Goal: Book appointment/travel/reservation

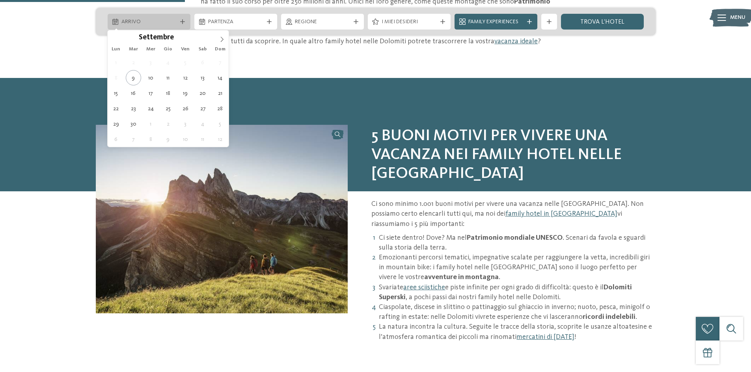
click at [171, 19] on span "Arrivo" at bounding box center [148, 22] width 55 height 8
click at [221, 41] on icon at bounding box center [222, 40] width 6 height 6
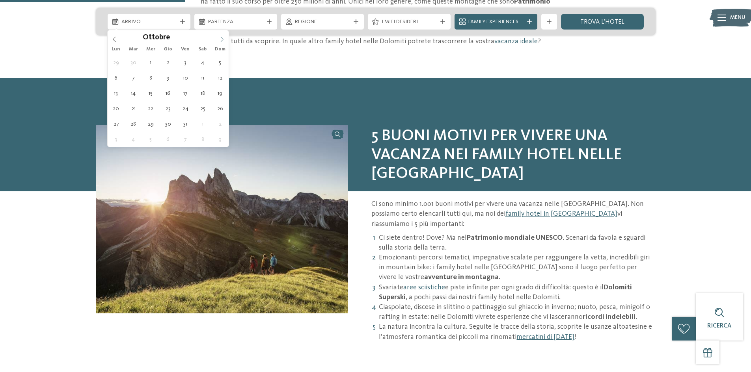
click at [219, 39] on icon at bounding box center [222, 40] width 6 height 6
type input "****"
click at [219, 39] on icon at bounding box center [222, 40] width 6 height 6
type div "02.01.2026"
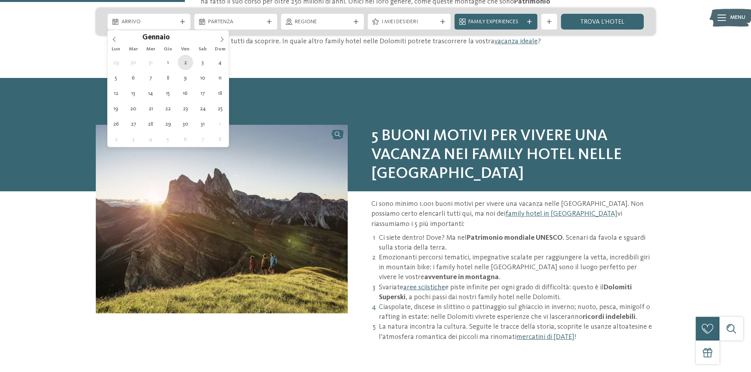
type input "****"
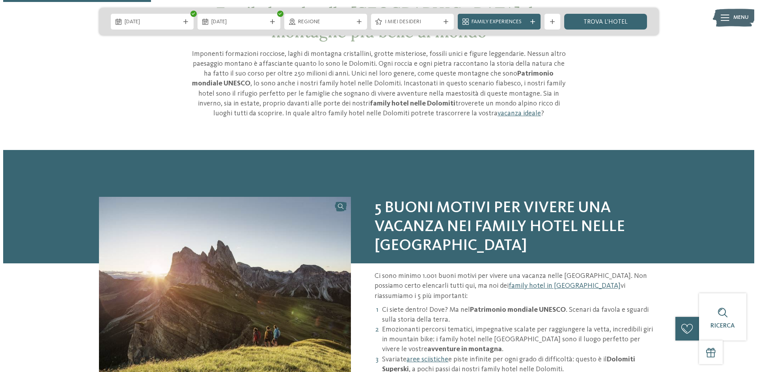
scroll to position [315, 0]
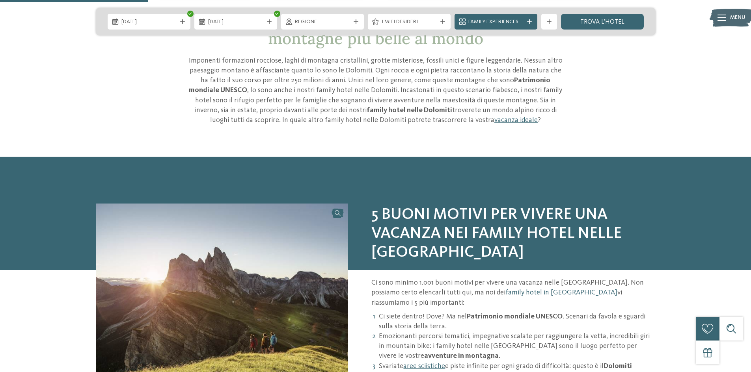
click at [258, 30] on div "02.01.2026 02.01.2026" at bounding box center [376, 22] width 560 height 28
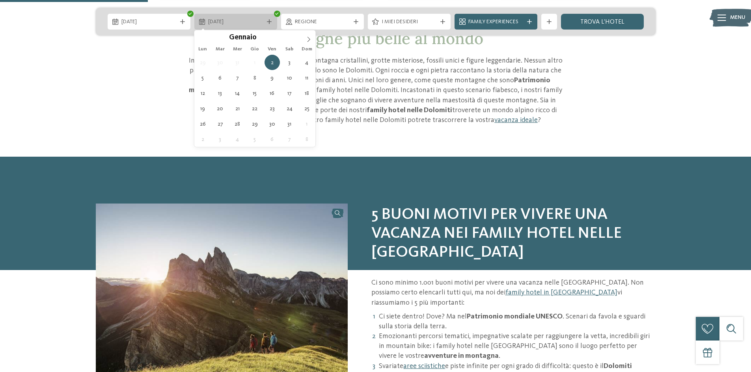
click at [254, 24] on span "02.01.2026" at bounding box center [235, 22] width 55 height 8
type div "05.01.2026"
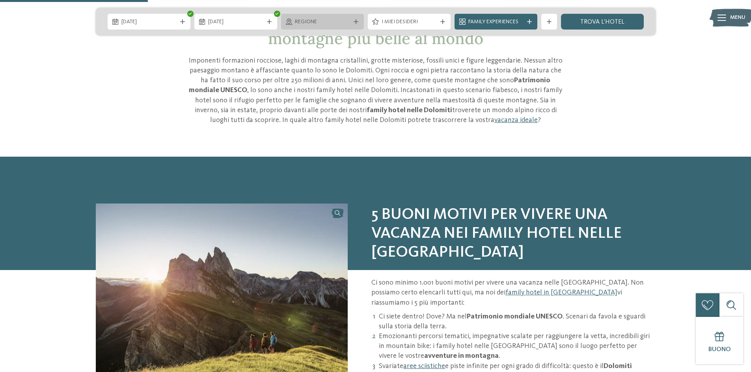
click at [331, 28] on div "Regione" at bounding box center [322, 22] width 83 height 16
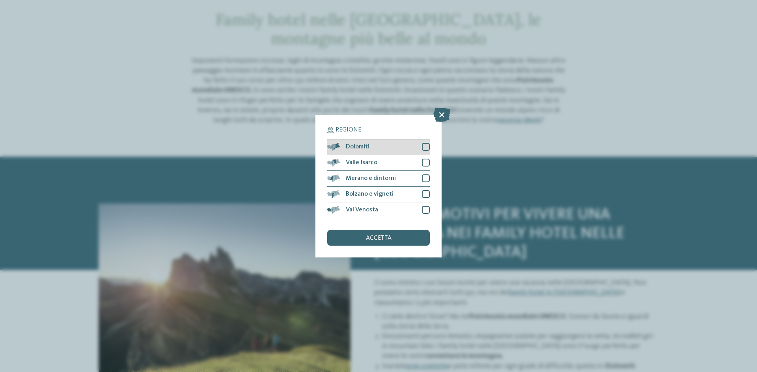
click at [423, 145] on div at bounding box center [426, 147] width 8 height 8
click at [413, 234] on div "accetta" at bounding box center [378, 238] width 102 height 16
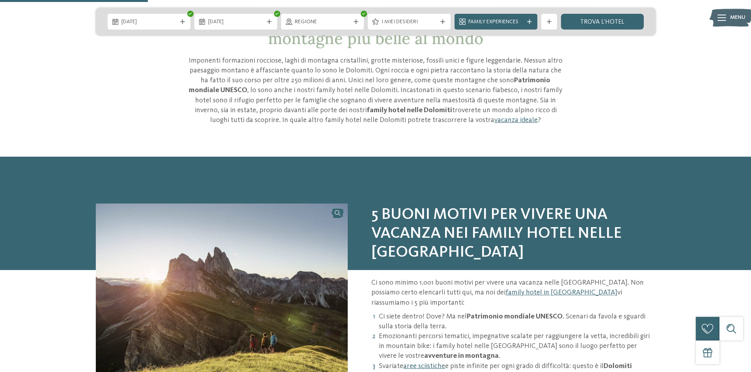
click at [403, 27] on div "I miei desideri" at bounding box center [409, 22] width 83 height 16
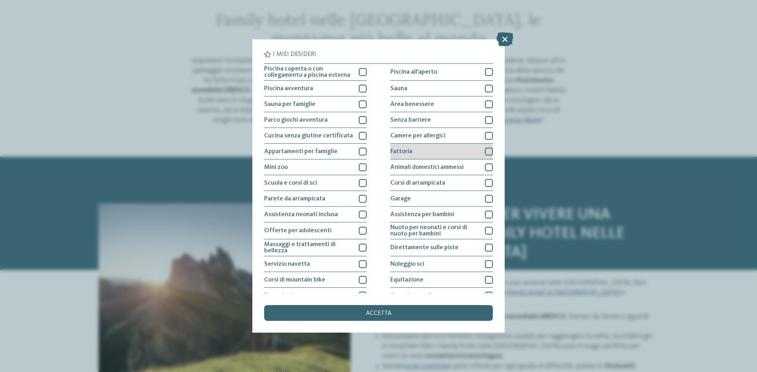
click at [486, 155] on div at bounding box center [489, 152] width 8 height 8
click at [359, 182] on div at bounding box center [363, 183] width 8 height 8
click at [362, 123] on div at bounding box center [363, 120] width 8 height 8
click at [356, 89] on div "Piscina avventura" at bounding box center [315, 89] width 102 height 16
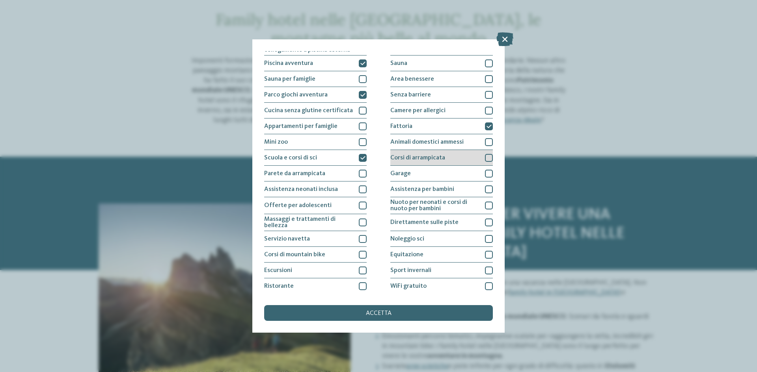
scroll to position [39, 0]
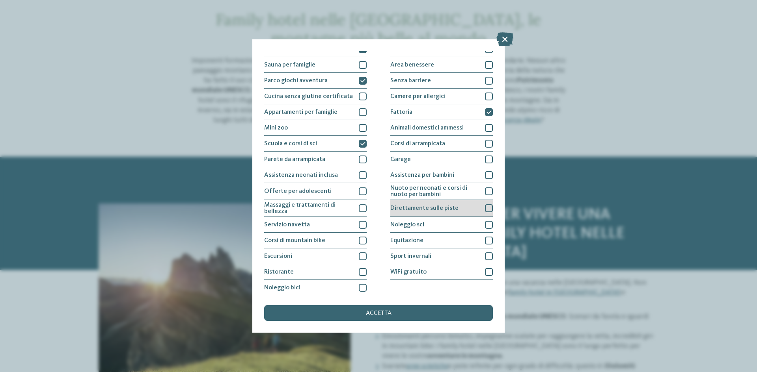
click at [473, 215] on div "Direttamente sulle piste" at bounding box center [441, 208] width 102 height 17
click at [488, 225] on div at bounding box center [489, 225] width 8 height 8
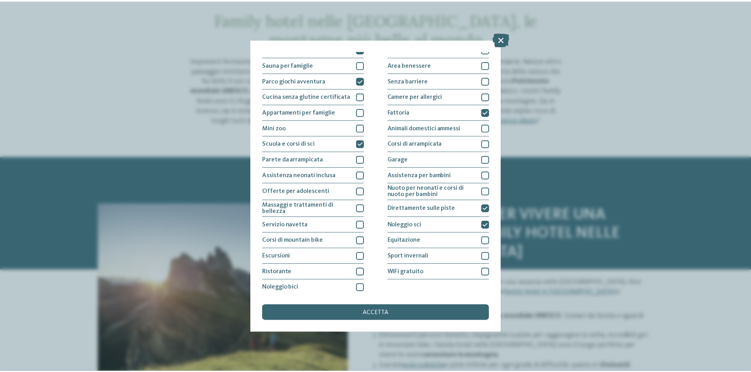
scroll to position [42, 0]
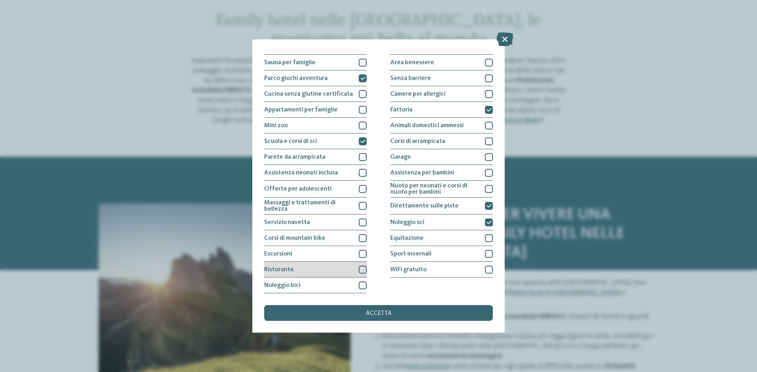
click at [363, 268] on div at bounding box center [363, 270] width 8 height 8
click at [381, 311] on span "accetta" at bounding box center [379, 314] width 26 height 6
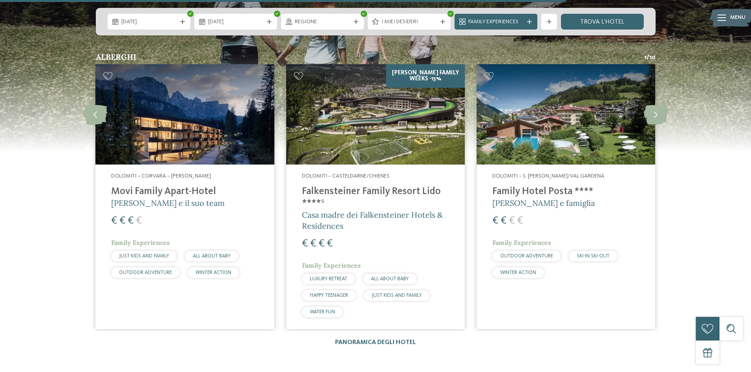
scroll to position [1182, 0]
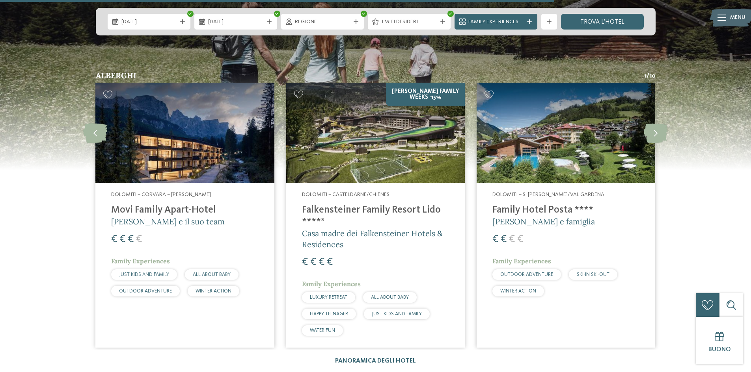
click at [231, 132] on img at bounding box center [184, 133] width 179 height 100
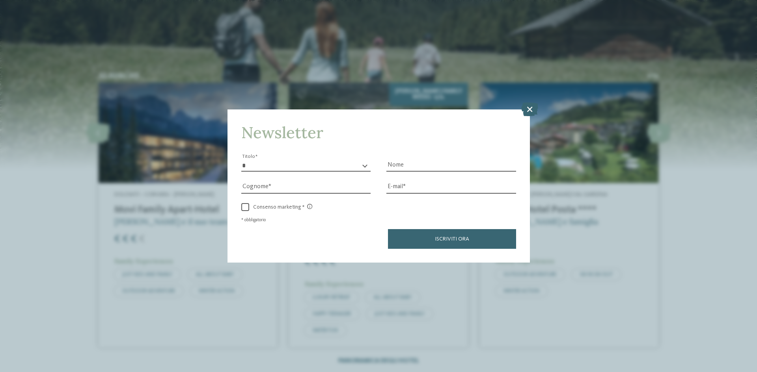
drag, startPoint x: 532, startPoint y: 113, endPoint x: 597, endPoint y: 154, distance: 77.1
click at [531, 113] on icon at bounding box center [529, 109] width 17 height 14
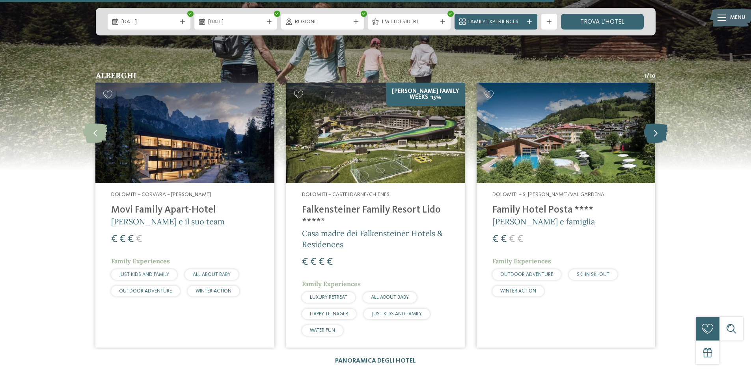
click at [651, 136] on icon at bounding box center [656, 133] width 24 height 20
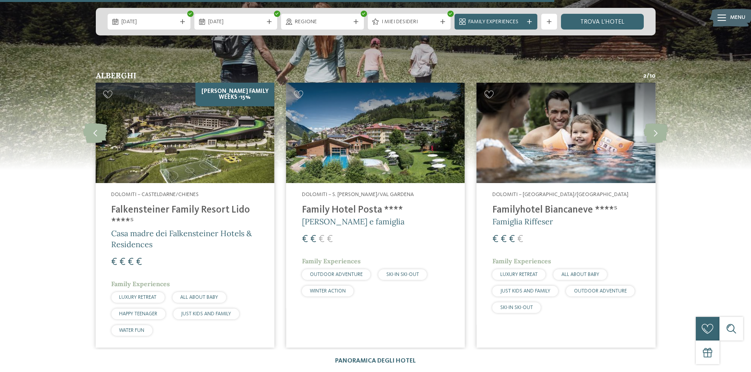
click at [568, 134] on img at bounding box center [565, 133] width 179 height 100
click at [653, 134] on icon at bounding box center [656, 133] width 24 height 20
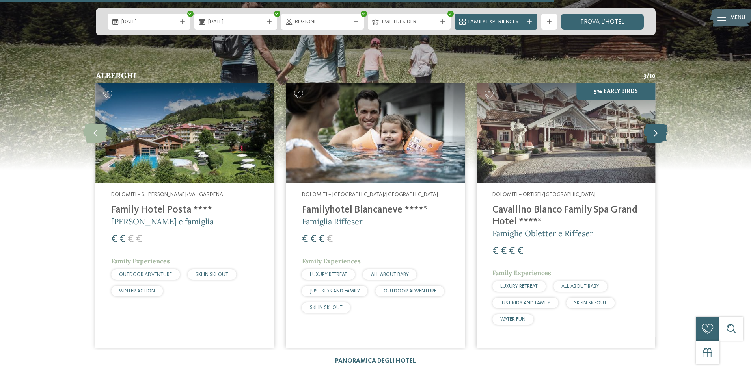
click at [653, 133] on icon at bounding box center [656, 133] width 24 height 20
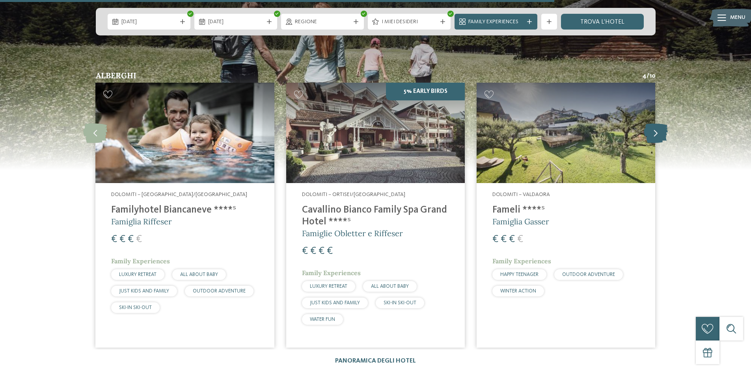
click at [652, 133] on icon at bounding box center [656, 133] width 24 height 20
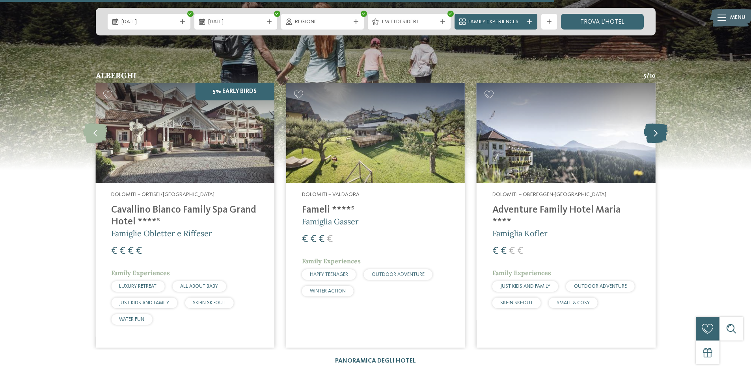
click at [651, 132] on icon at bounding box center [656, 133] width 24 height 20
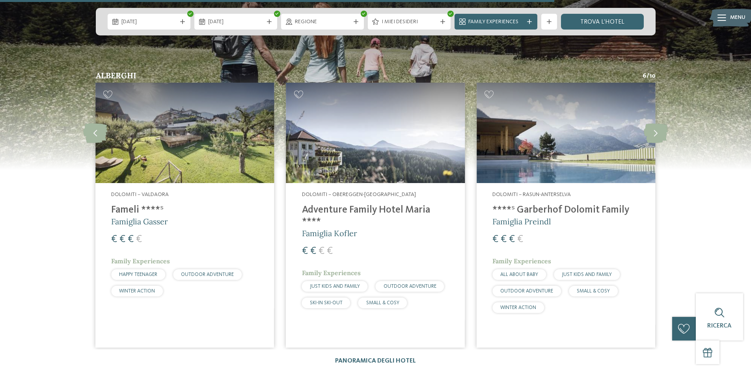
click at [584, 173] on img at bounding box center [565, 133] width 179 height 100
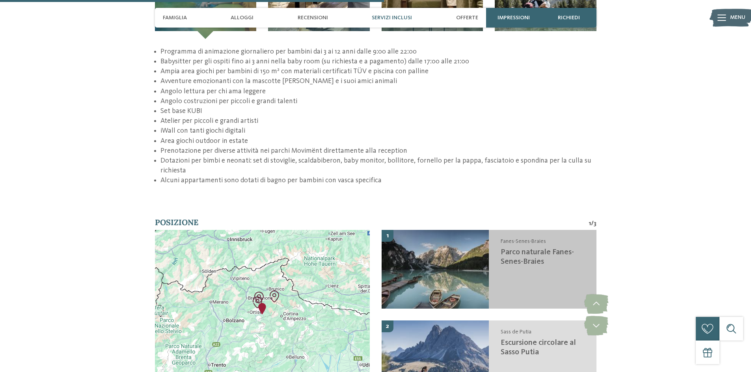
scroll to position [1458, 0]
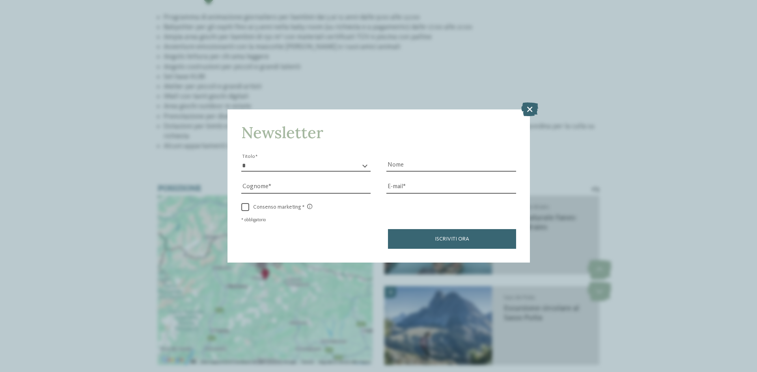
drag, startPoint x: 527, startPoint y: 104, endPoint x: 559, endPoint y: 130, distance: 40.9
click at [528, 104] on icon at bounding box center [529, 109] width 17 height 14
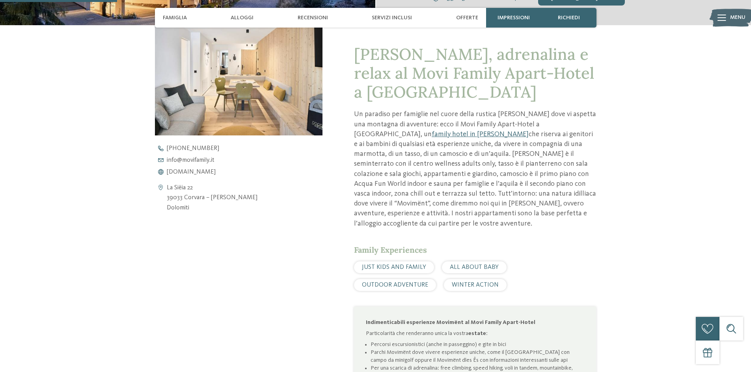
scroll to position [434, 0]
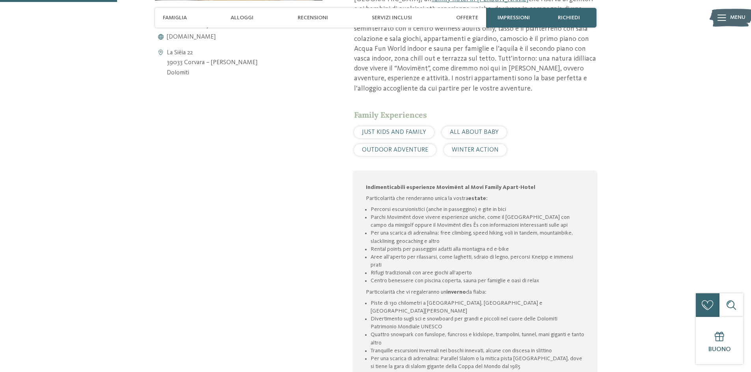
click at [389, 19] on span "Servizi inclusi" at bounding box center [392, 18] width 40 height 7
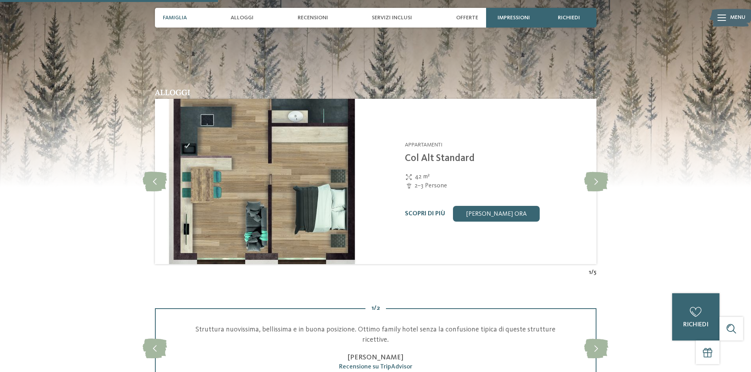
scroll to position [677, 0]
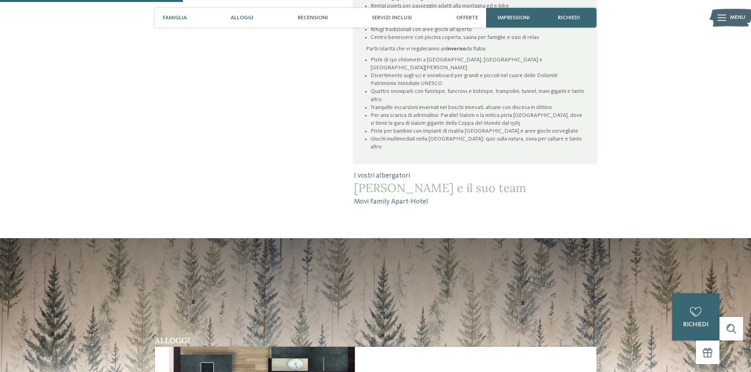
click at [244, 15] on span "Alloggi" at bounding box center [242, 18] width 23 height 7
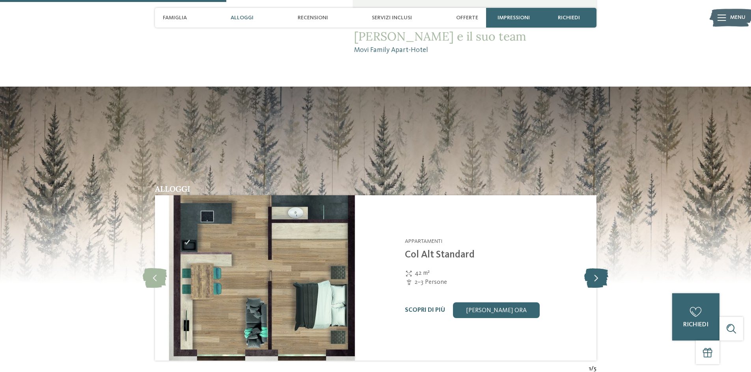
scroll to position [838, 0]
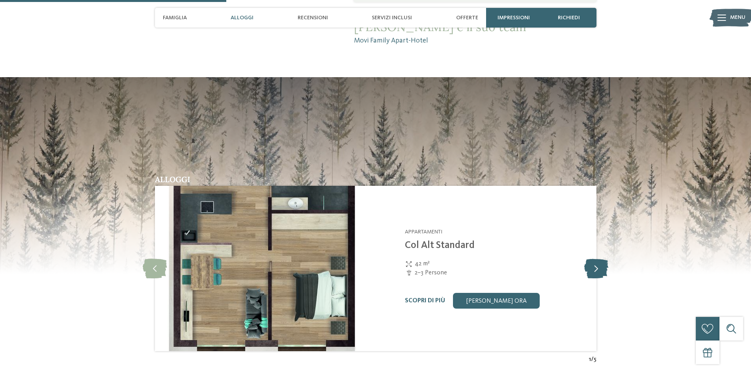
click at [589, 259] on icon at bounding box center [596, 269] width 24 height 20
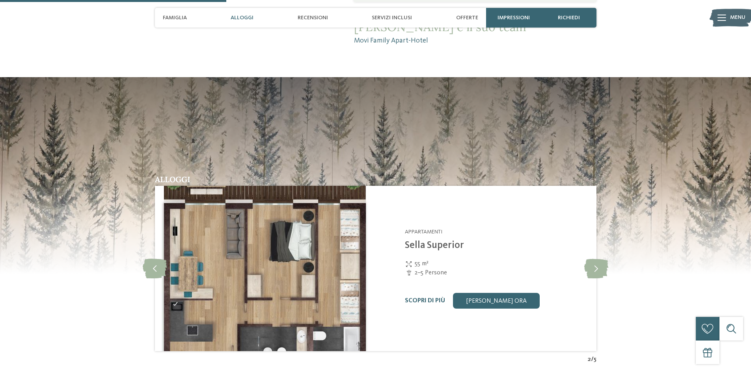
click at [584, 236] on div "slide 3 of 5 Movi Family Apart-Hotel Corvara – Alta Badia - Dolomiti Appartamen…" at bounding box center [375, 269] width 441 height 166
click at [582, 269] on div "2–5 Persone" at bounding box center [495, 273] width 181 height 9
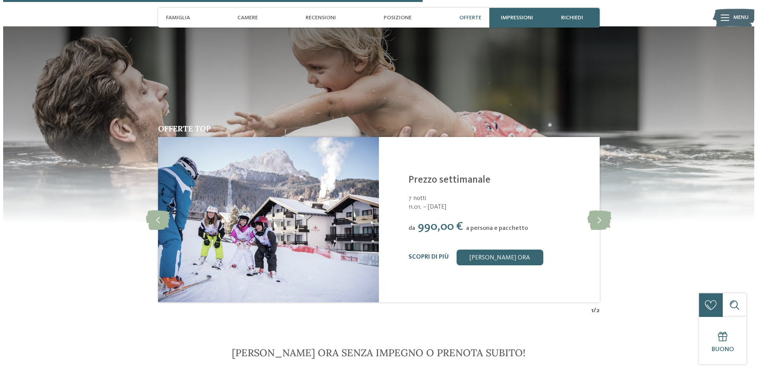
scroll to position [1143, 0]
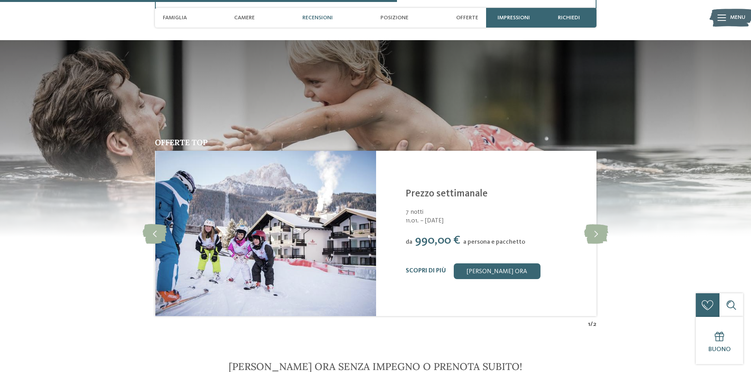
click at [303, 234] on img at bounding box center [265, 234] width 221 height 166
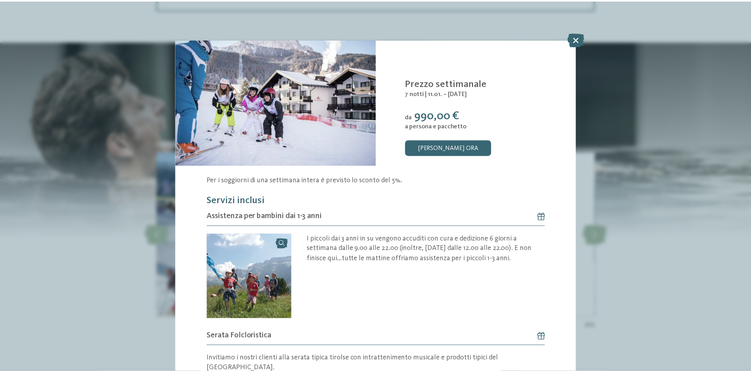
scroll to position [39, 0]
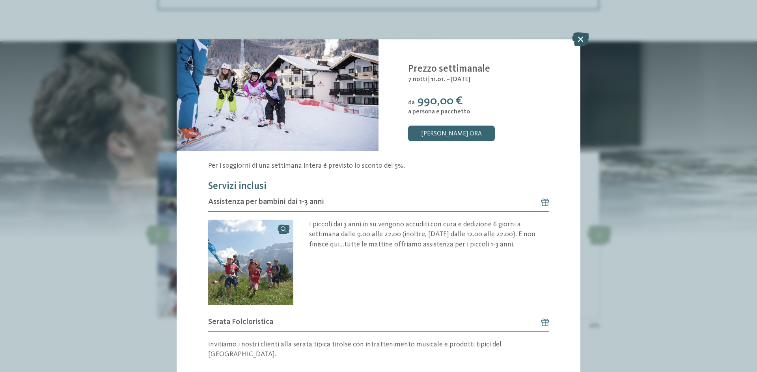
click at [580, 41] on icon at bounding box center [580, 39] width 17 height 14
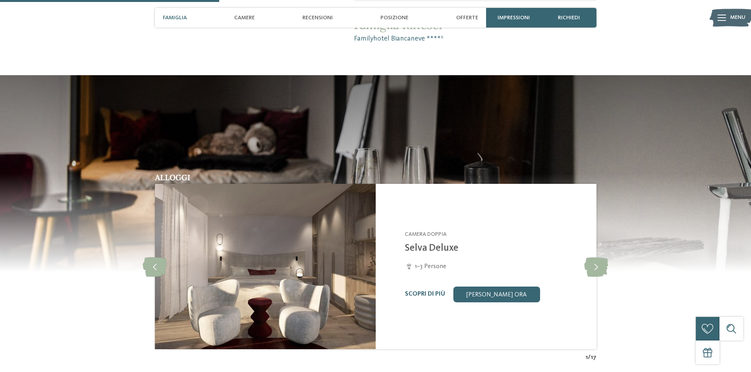
scroll to position [749, 0]
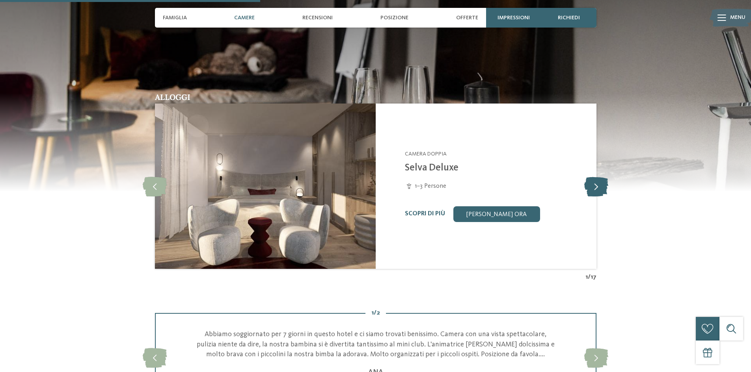
click at [605, 197] on div at bounding box center [596, 187] width 22 height 22
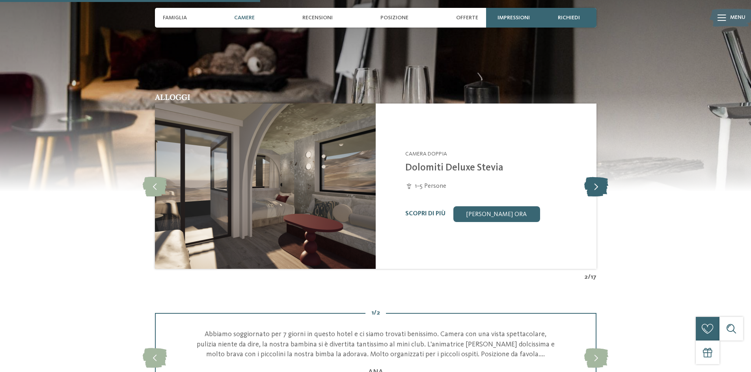
click at [603, 196] on icon at bounding box center [596, 187] width 24 height 20
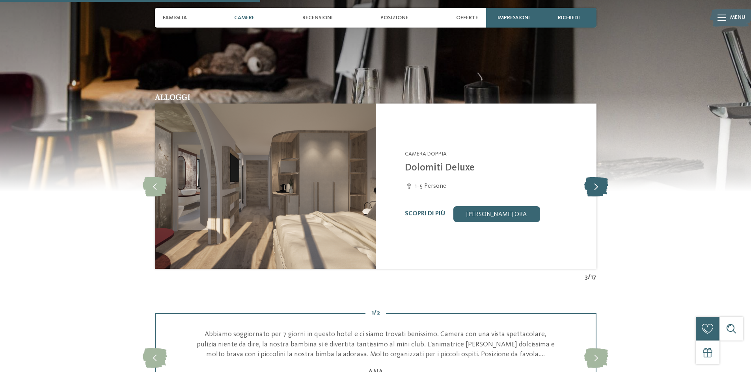
click at [603, 196] on icon at bounding box center [596, 187] width 24 height 20
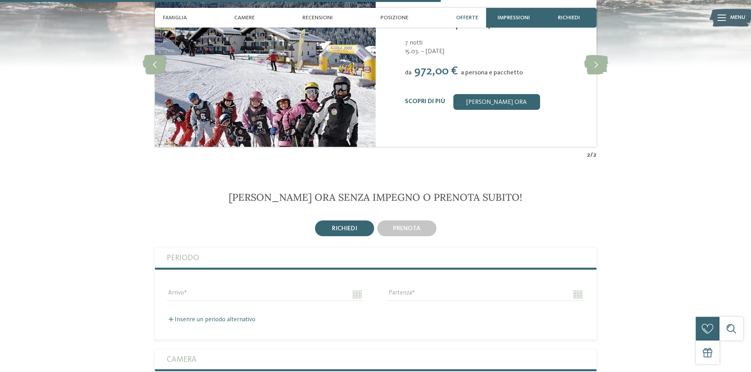
scroll to position [1340, 0]
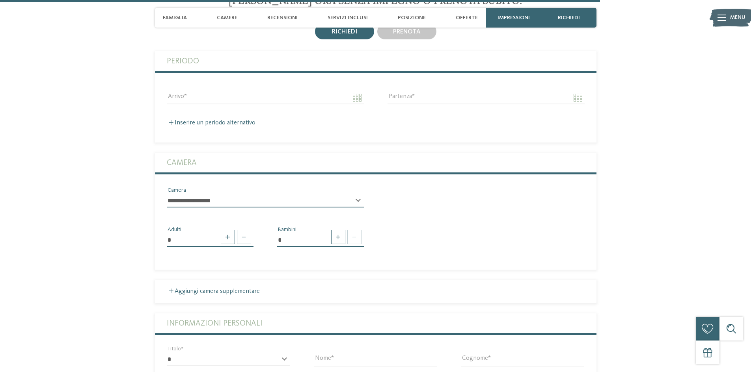
scroll to position [2522, 0]
